Goal: Task Accomplishment & Management: Manage account settings

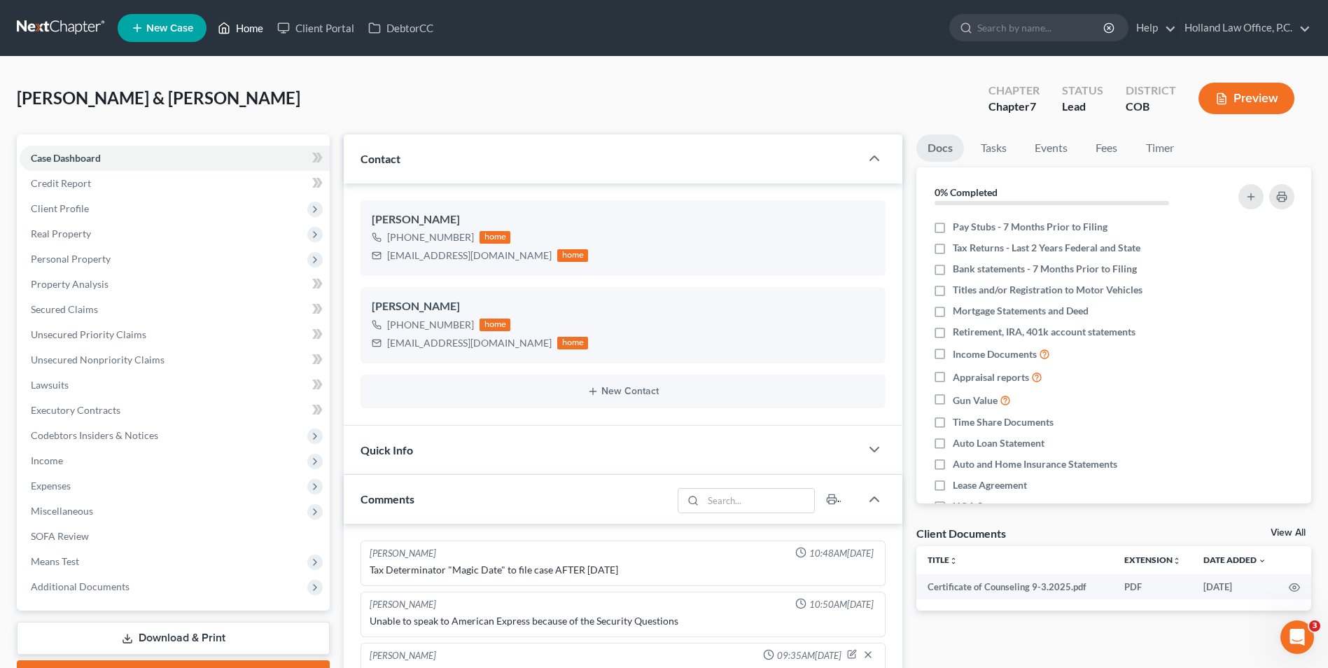
click at [239, 33] on link "Home" at bounding box center [241, 27] width 60 height 25
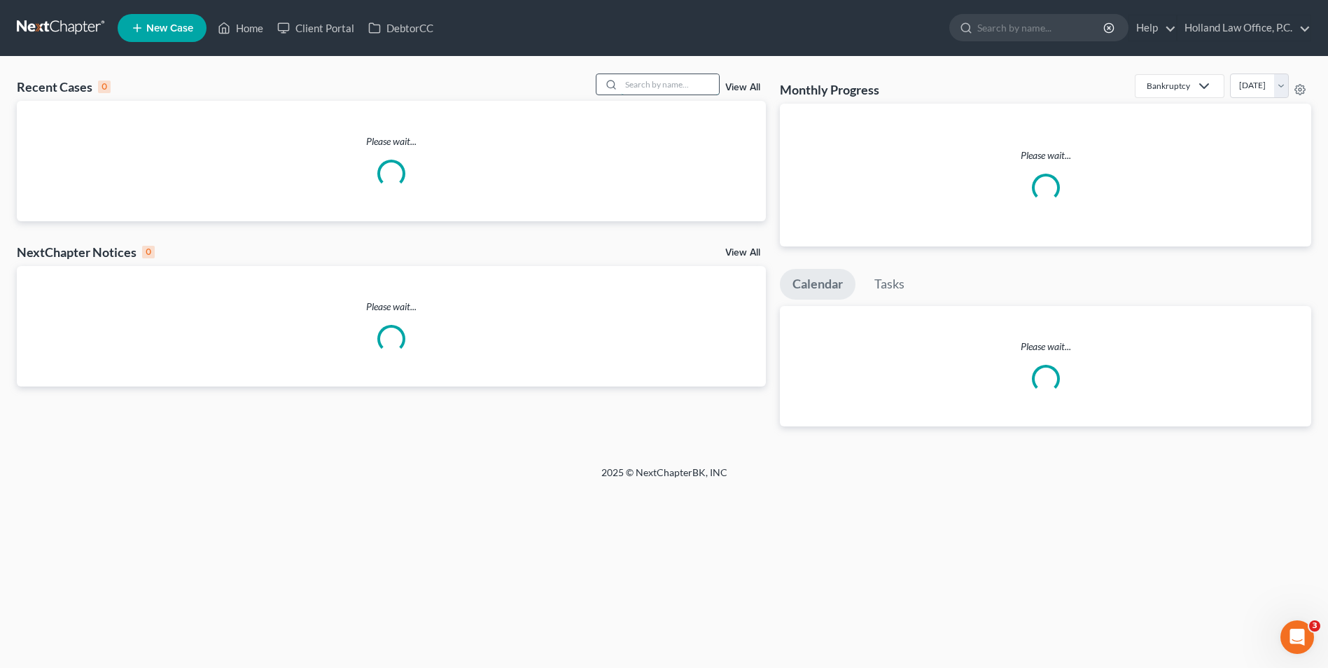
drag, startPoint x: 704, startPoint y: 82, endPoint x: 653, endPoint y: 78, distance: 50.5
click at [651, 75] on input "search" at bounding box center [670, 84] width 98 height 20
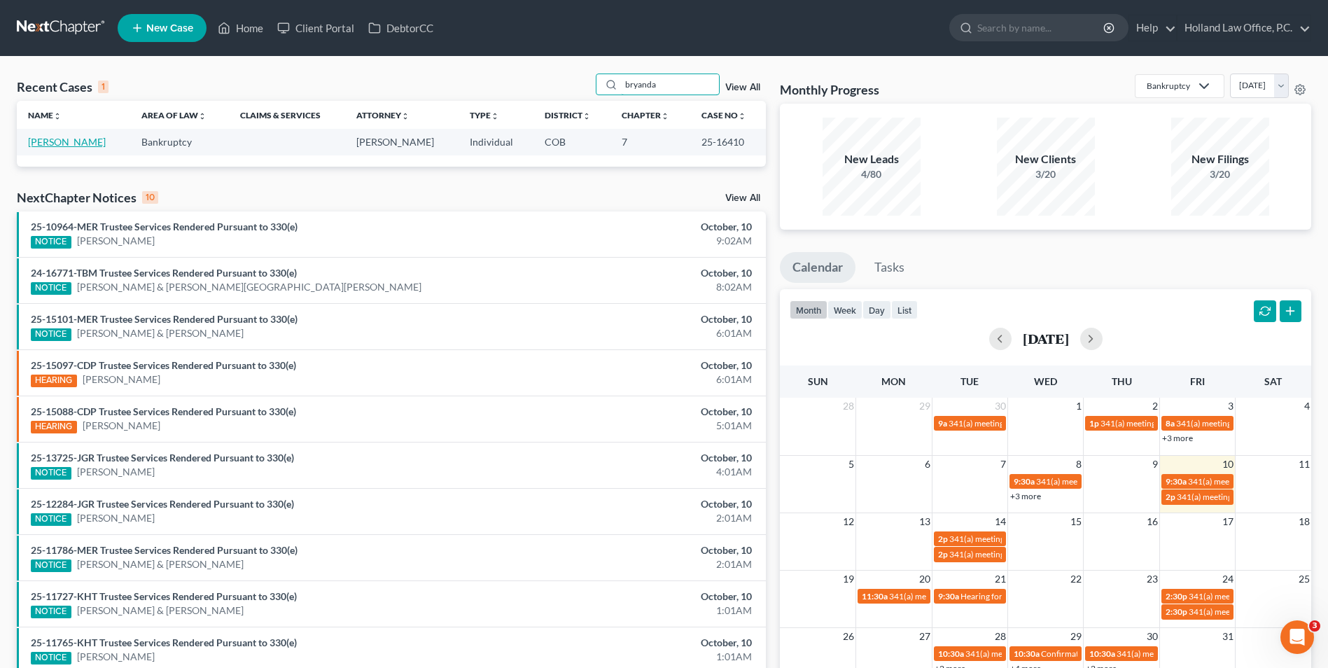
type input "bryanda"
click at [55, 144] on link "[PERSON_NAME]" at bounding box center [67, 142] width 78 height 12
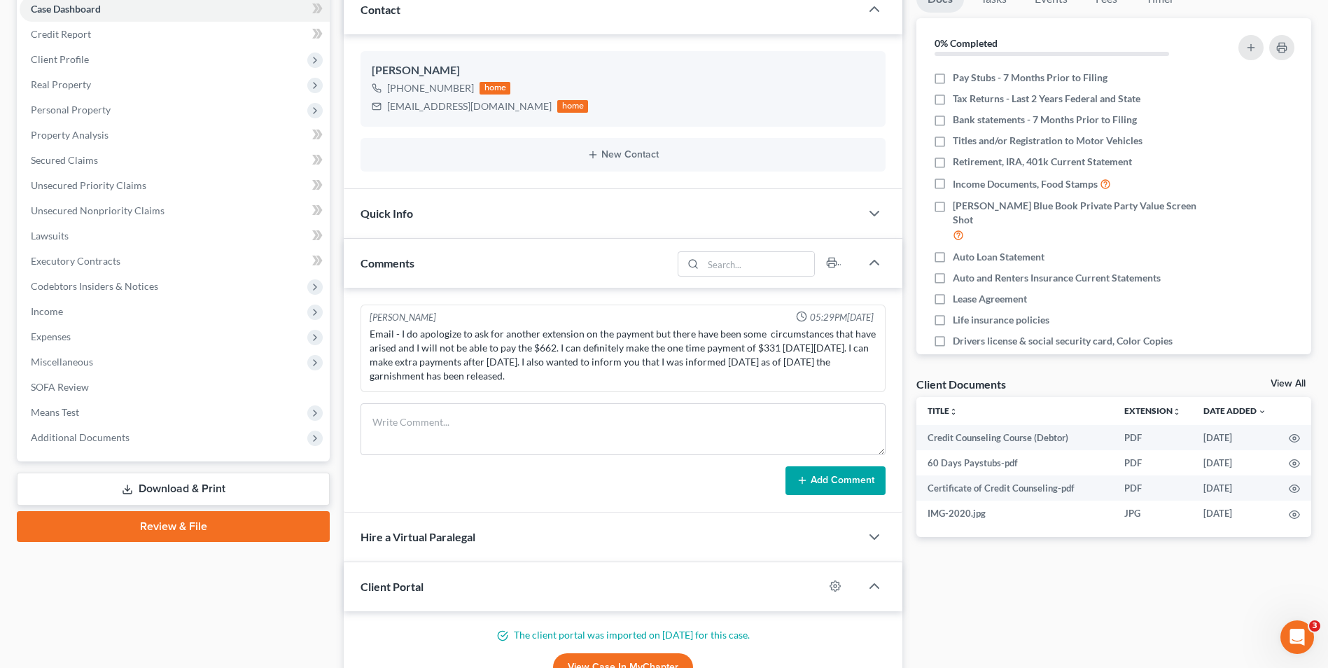
scroll to position [210, 0]
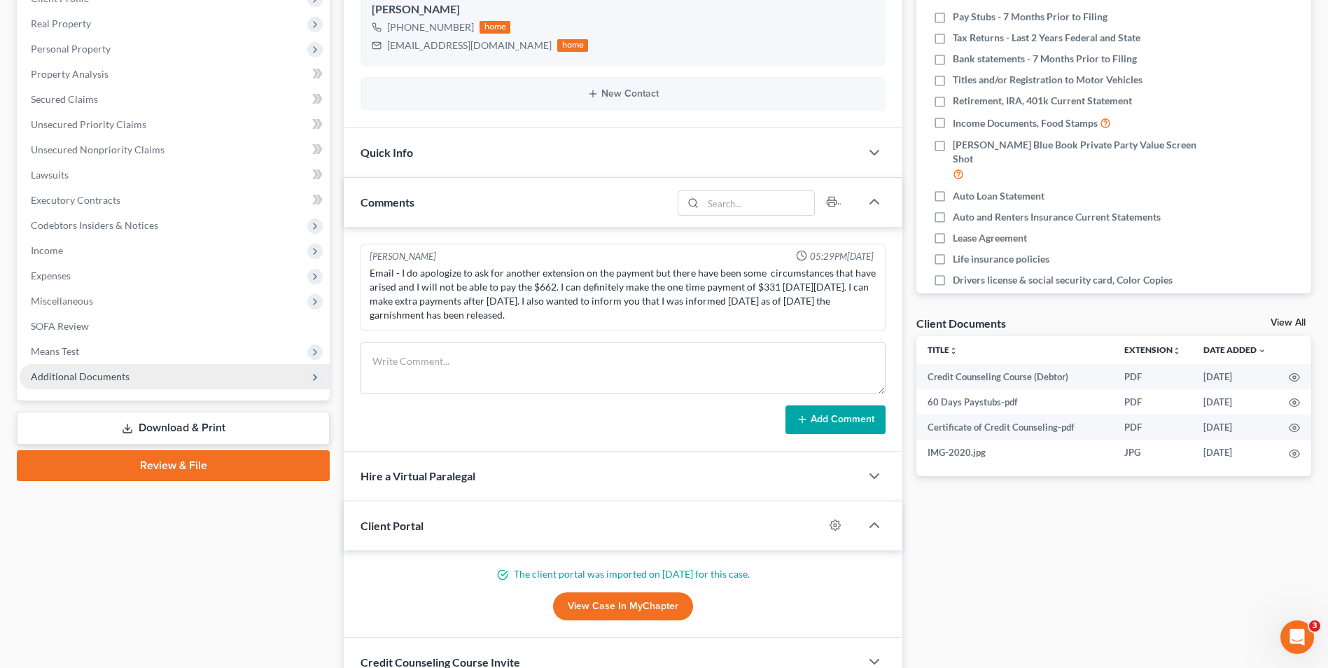
drag, startPoint x: 117, startPoint y: 396, endPoint x: 114, endPoint y: 386, distance: 10.2
click at [117, 392] on div "Case Dashboard Payments Invoices Payments Payments Credit Report Client Profile…" at bounding box center [173, 162] width 313 height 476
click at [114, 386] on span "Additional Documents" at bounding box center [175, 376] width 310 height 25
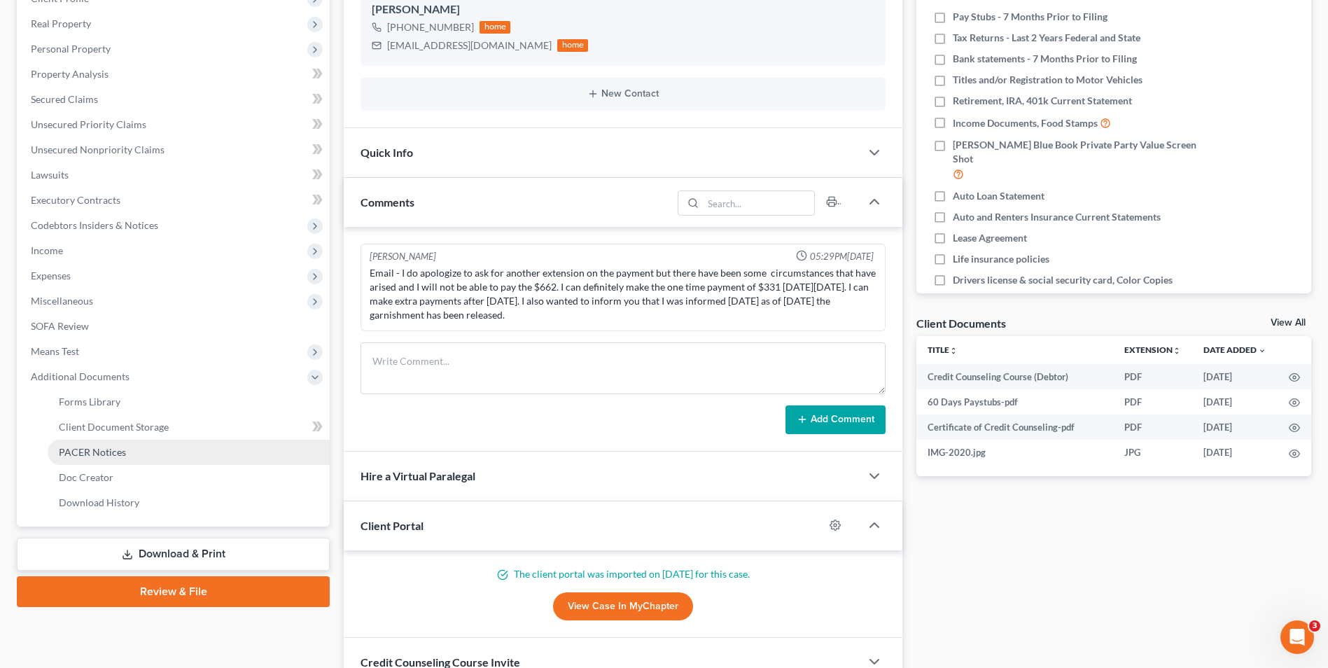
click at [126, 453] on link "PACER Notices" at bounding box center [189, 452] width 282 height 25
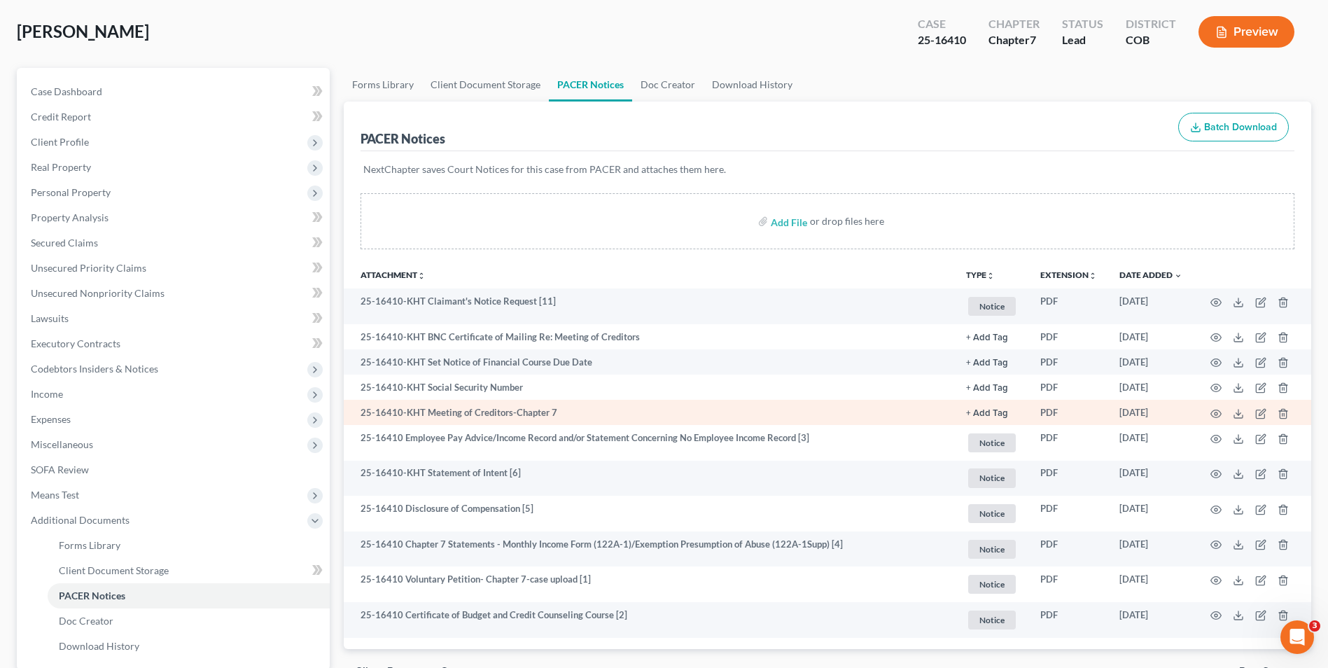
scroll to position [70, 0]
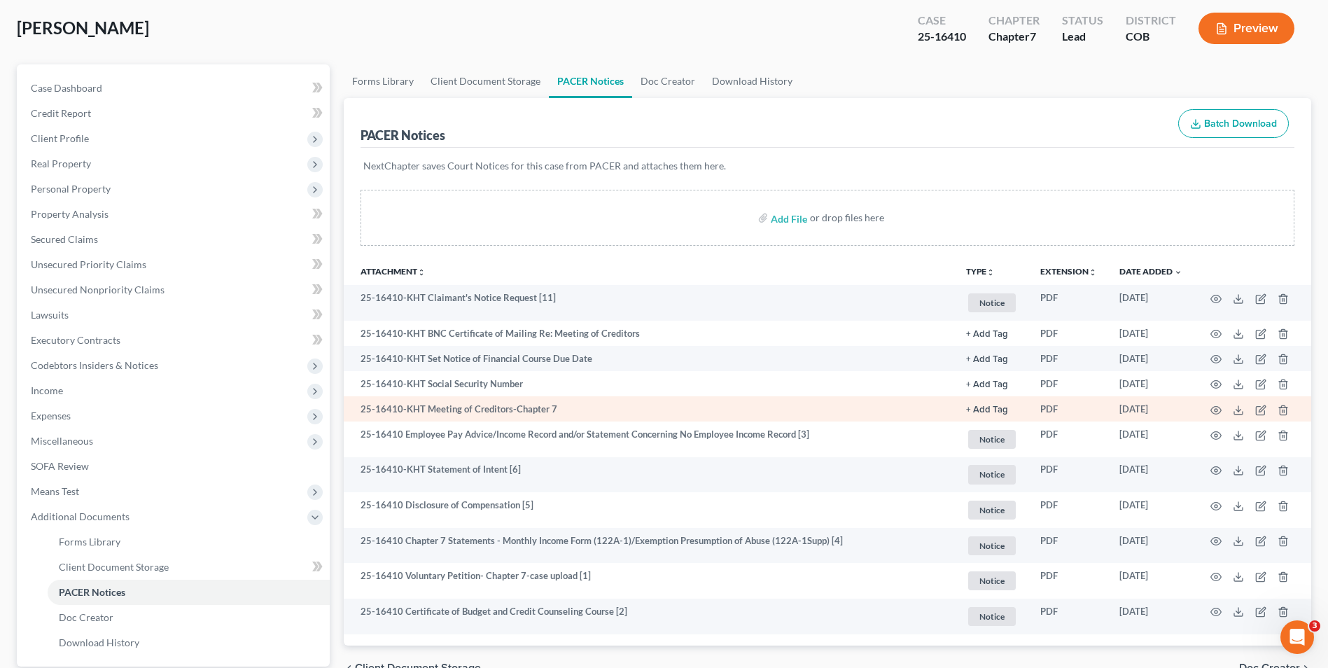
click at [1223, 411] on td at bounding box center [1253, 408] width 118 height 25
click at [1217, 411] on circle "button" at bounding box center [1216, 410] width 3 height 3
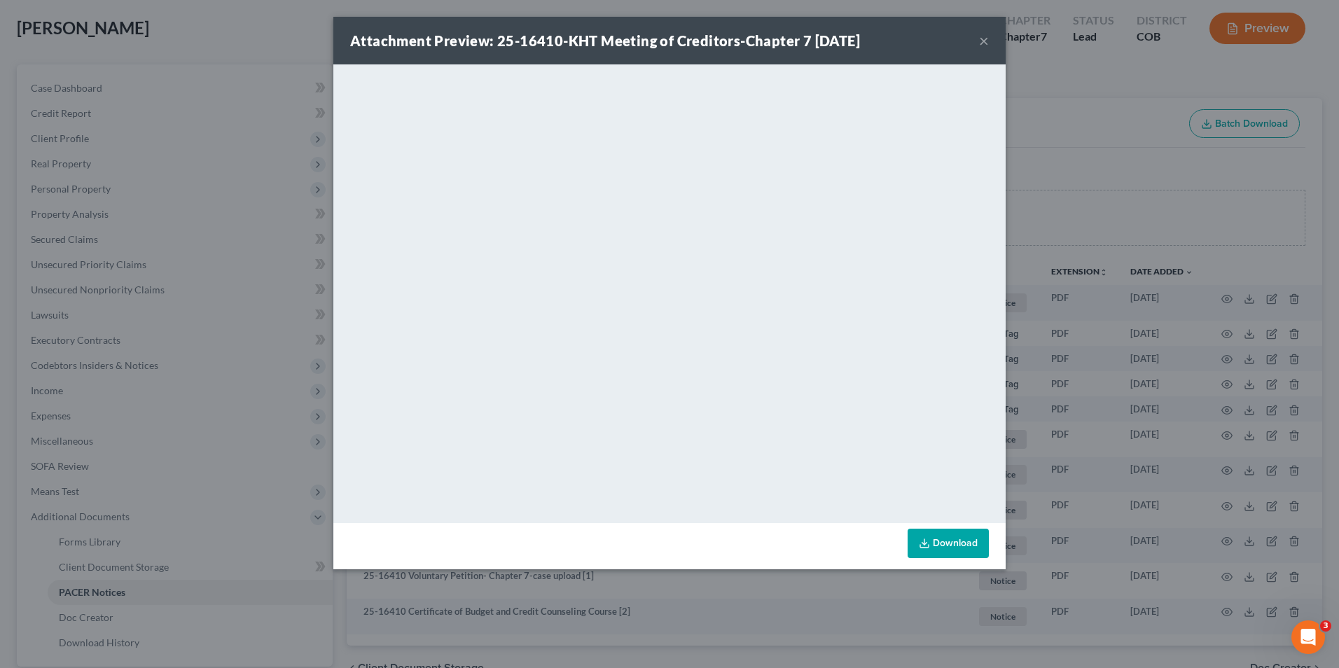
click at [985, 41] on button "×" at bounding box center [984, 40] width 10 height 17
